Goal: Task Accomplishment & Management: Use online tool/utility

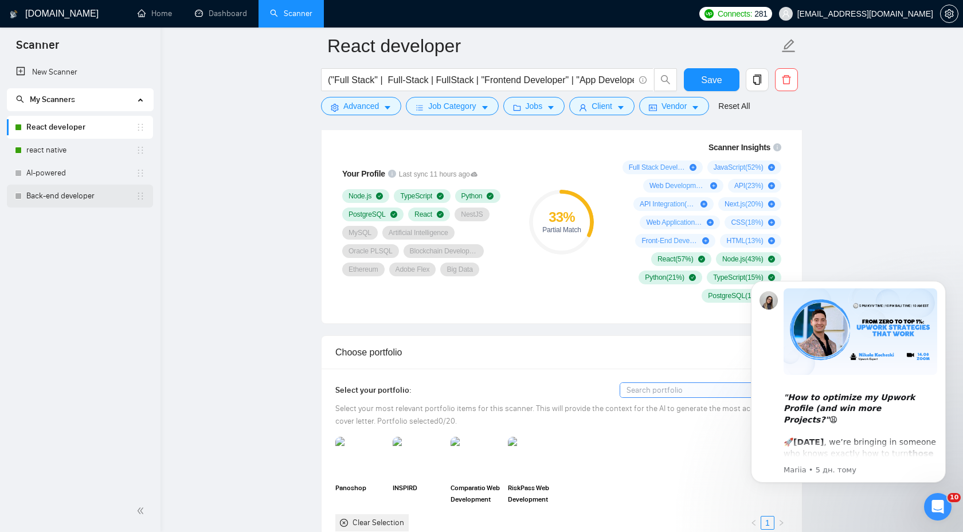
click at [72, 202] on link "Back-end developer" at bounding box center [80, 196] width 109 height 23
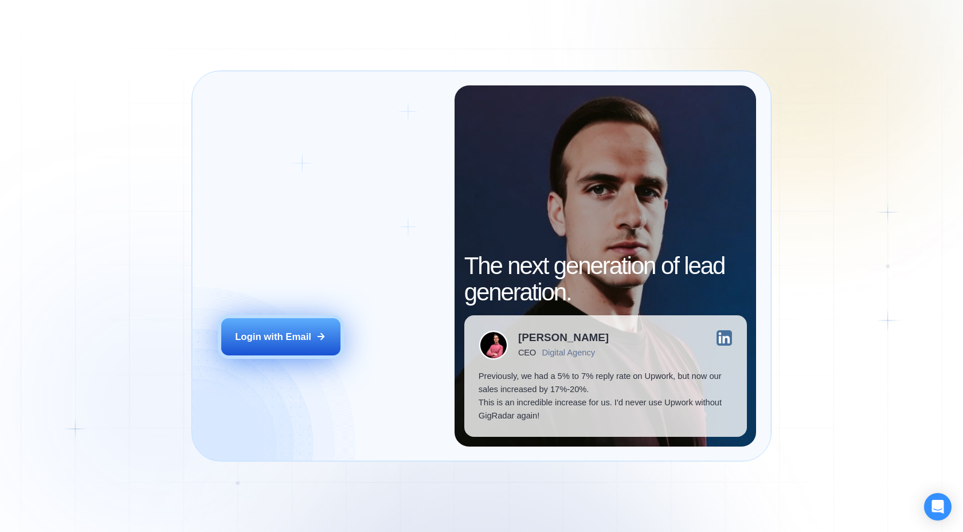
click at [300, 332] on div "Login with Email" at bounding box center [273, 336] width 76 height 13
